Goal: Task Accomplishment & Management: Use online tool/utility

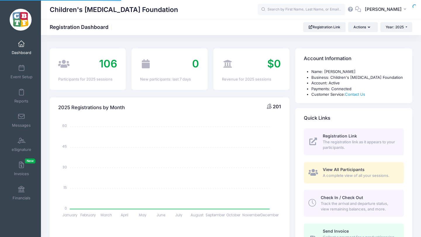
select select
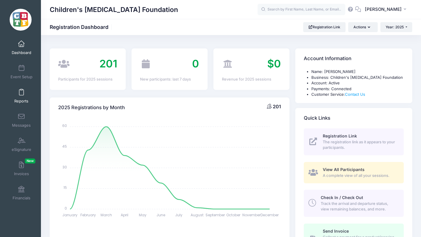
click at [18, 96] on link "Reports" at bounding box center [22, 96] width 28 height 20
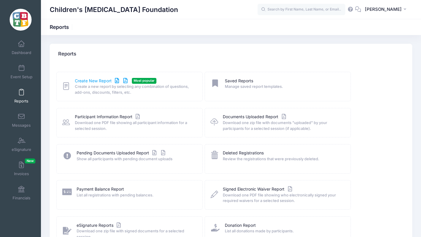
click at [91, 82] on link "Create New Report" at bounding box center [102, 81] width 54 height 6
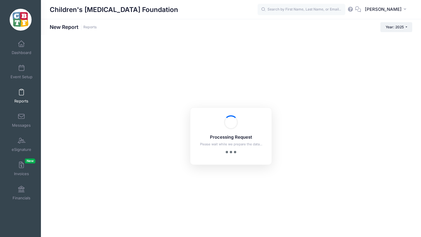
checkbox input "true"
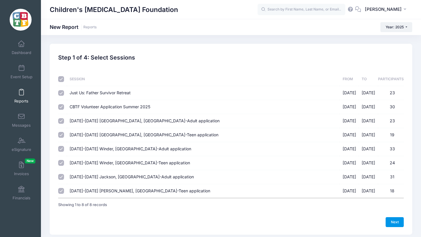
click at [392, 222] on link "Next" at bounding box center [395, 222] width 18 height 10
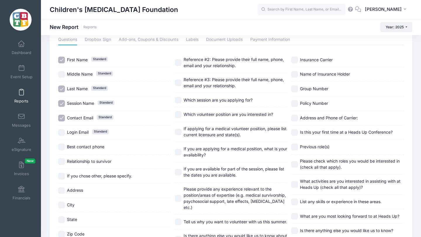
scroll to position [29, 0]
click at [62, 132] on input "Login Email Standard" at bounding box center [61, 132] width 7 height 7
checkbox input "true"
click at [62, 145] on input "Best contact phone" at bounding box center [61, 147] width 7 height 7
checkbox input "true"
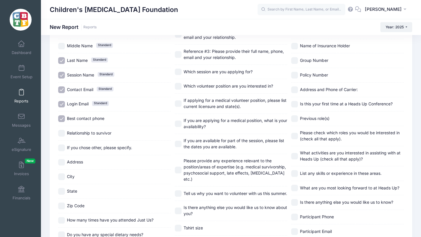
scroll to position [466, 0]
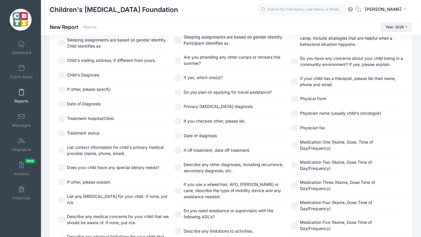
click at [61, 117] on input "Treatment hospital/Clinic" at bounding box center [61, 118] width 7 height 7
checkbox input "true"
click at [61, 150] on input "List contact information for child's primary medical provider (name, phone, ema…" at bounding box center [61, 150] width 7 height 7
checkbox input "true"
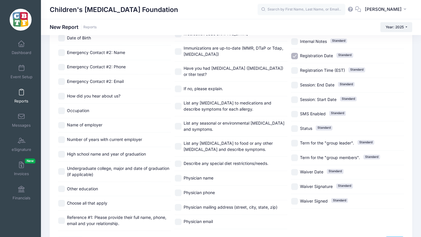
scroll to position [892, 0]
click at [292, 59] on input "Registration Date Standard" at bounding box center [294, 56] width 7 height 7
checkbox input "false"
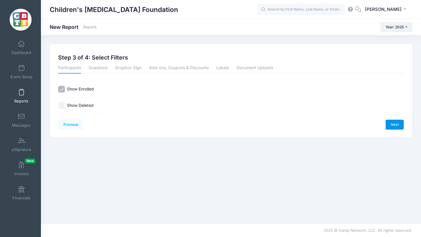
click at [395, 123] on link "Next" at bounding box center [395, 125] width 18 height 10
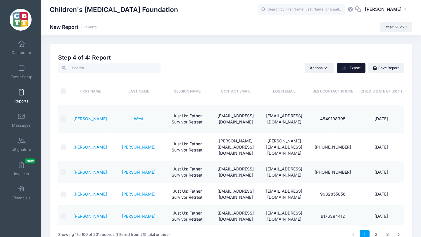
click at [352, 68] on button "Export" at bounding box center [351, 68] width 28 height 10
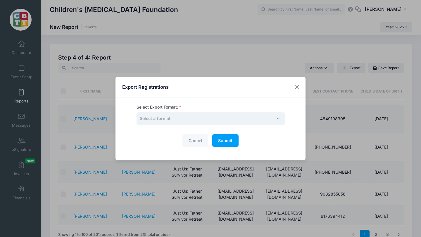
click at [206, 119] on span "Select a format" at bounding box center [211, 119] width 148 height 13
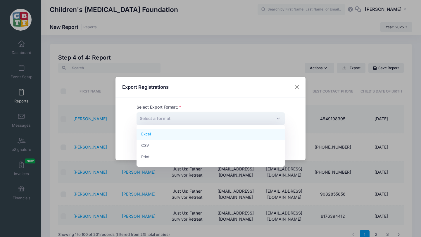
select select "excel"
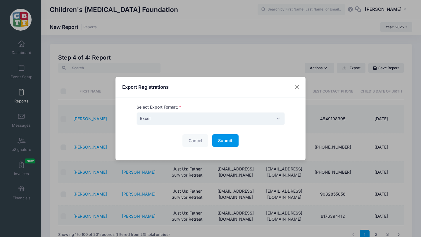
click at [225, 140] on span "Submit" at bounding box center [225, 140] width 14 height 5
